Goal: Task Accomplishment & Management: Complete application form

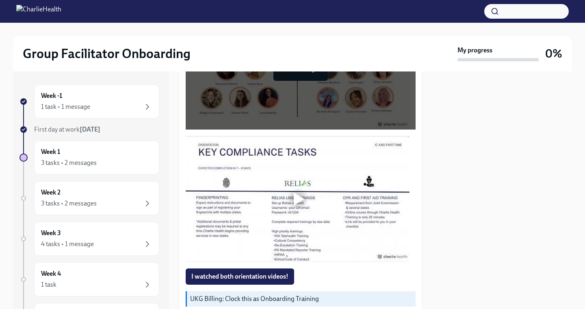
scroll to position [531, 0]
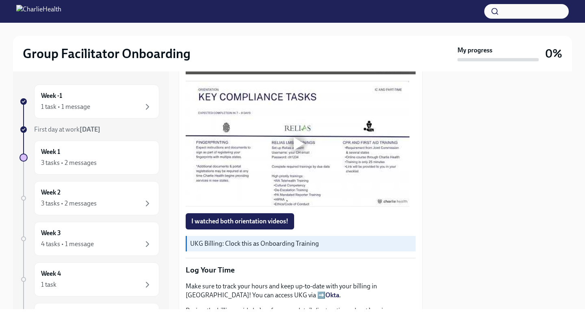
click at [297, 137] on div at bounding box center [299, 143] width 11 height 13
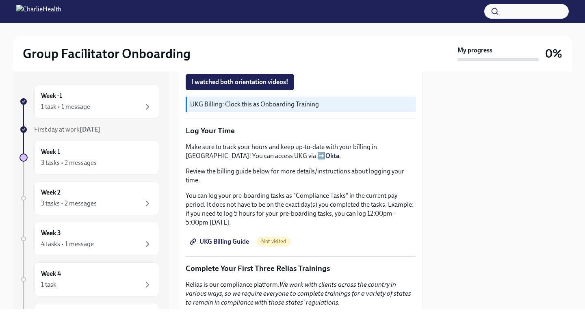
scroll to position [674, 0]
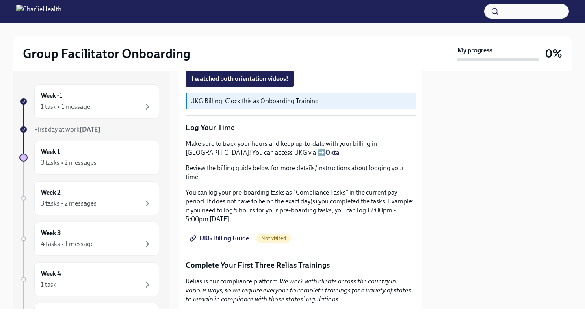
click at [225, 234] on span "UKG Billing Guide" at bounding box center [220, 238] width 58 height 8
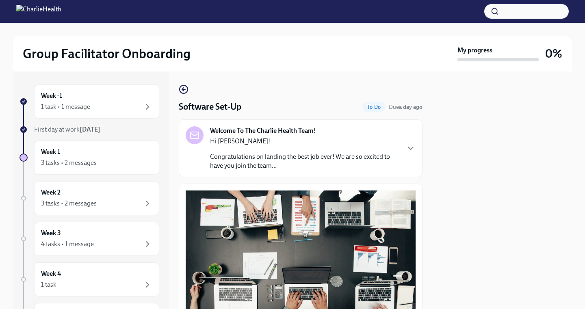
scroll to position [228, 0]
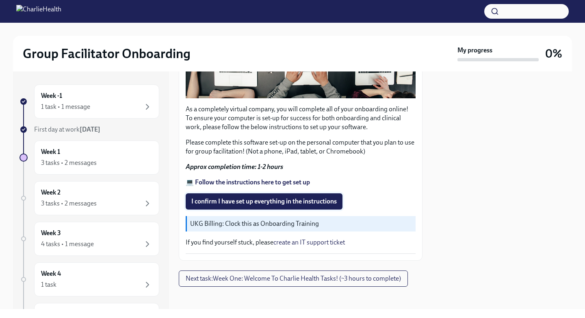
click at [254, 200] on span "I confirm I have set up everything in the instructions" at bounding box center [263, 201] width 145 height 8
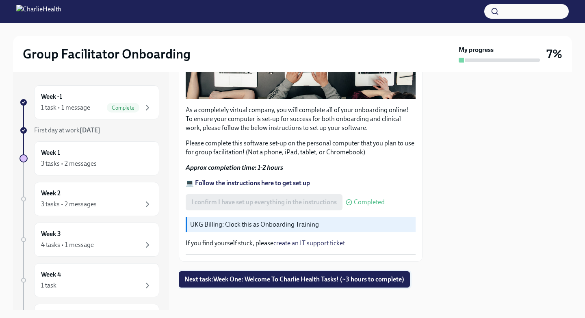
click at [348, 279] on span "Next task : Week One: Welcome To Charlie Health Tasks! (~3 hours to complete)" at bounding box center [294, 279] width 220 height 8
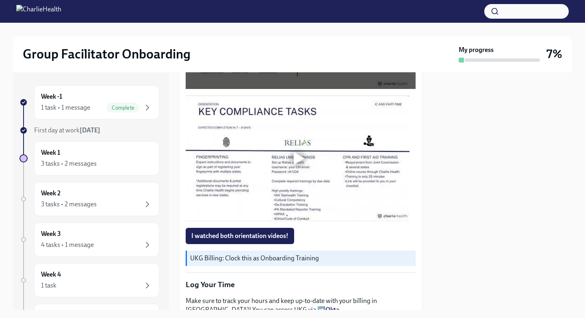
scroll to position [520, 0]
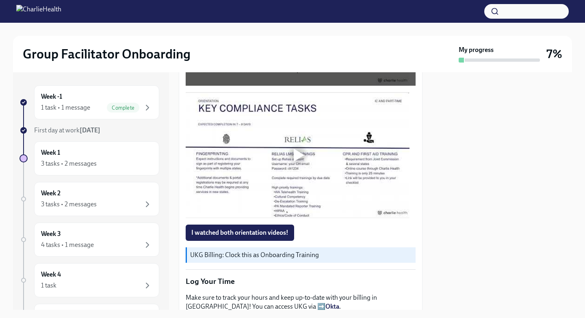
click at [296, 152] on div at bounding box center [299, 155] width 11 height 13
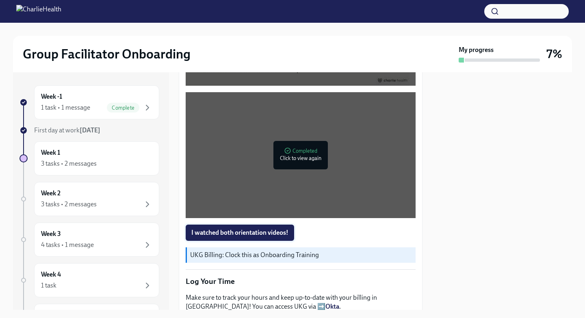
click at [231, 229] on span "I watched both orientation videos!" at bounding box center [239, 233] width 97 height 8
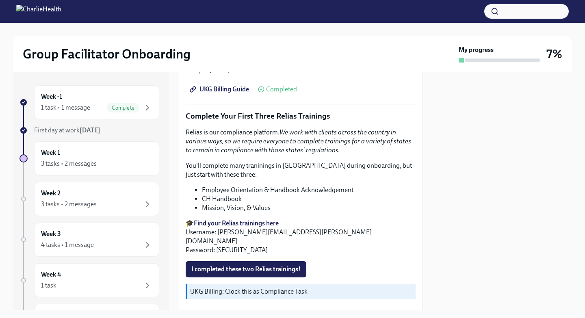
scroll to position [825, 0]
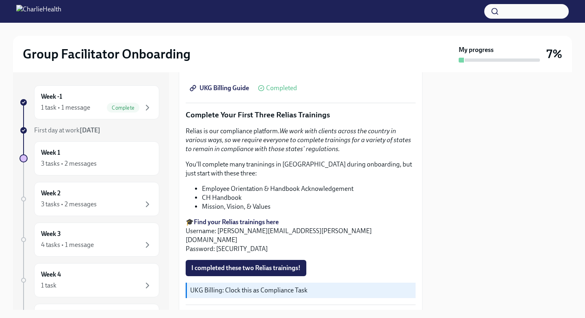
click at [269, 218] on strong "Find your Relias trainings here" at bounding box center [236, 222] width 85 height 8
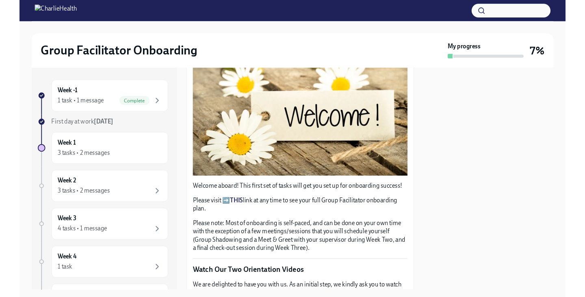
scroll to position [0, 0]
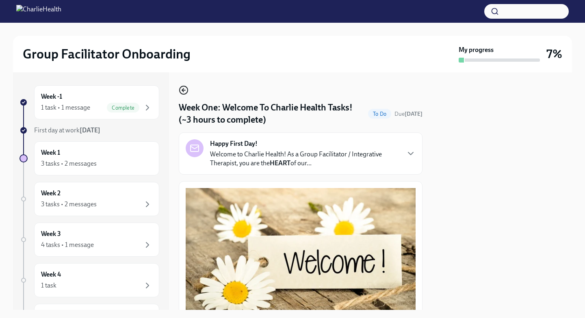
click at [182, 91] on icon "button" at bounding box center [184, 90] width 10 height 10
